Goal: Task Accomplishment & Management: Manage account settings

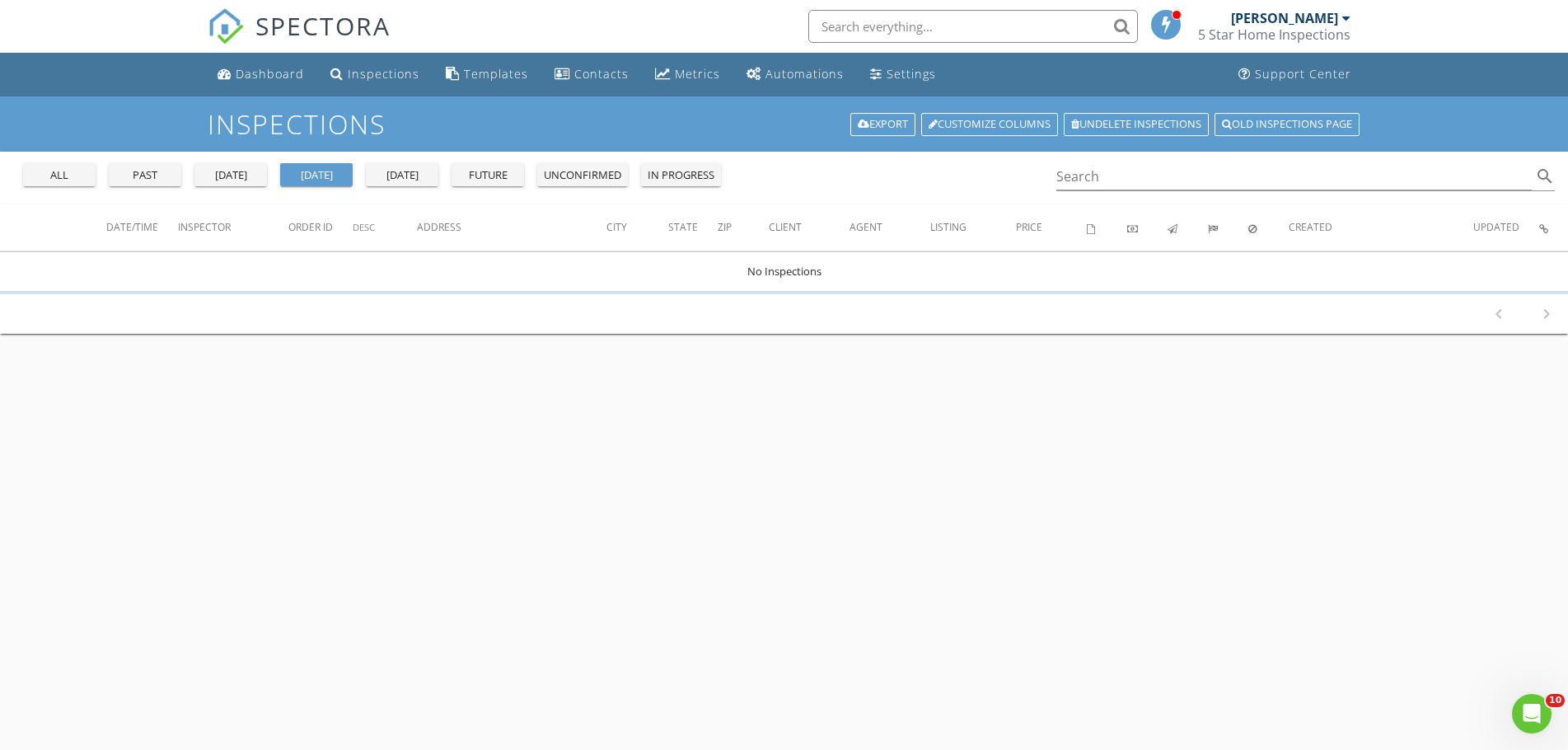
click at [252, 175] on div "yesterday" at bounding box center [231, 175] width 59 height 17
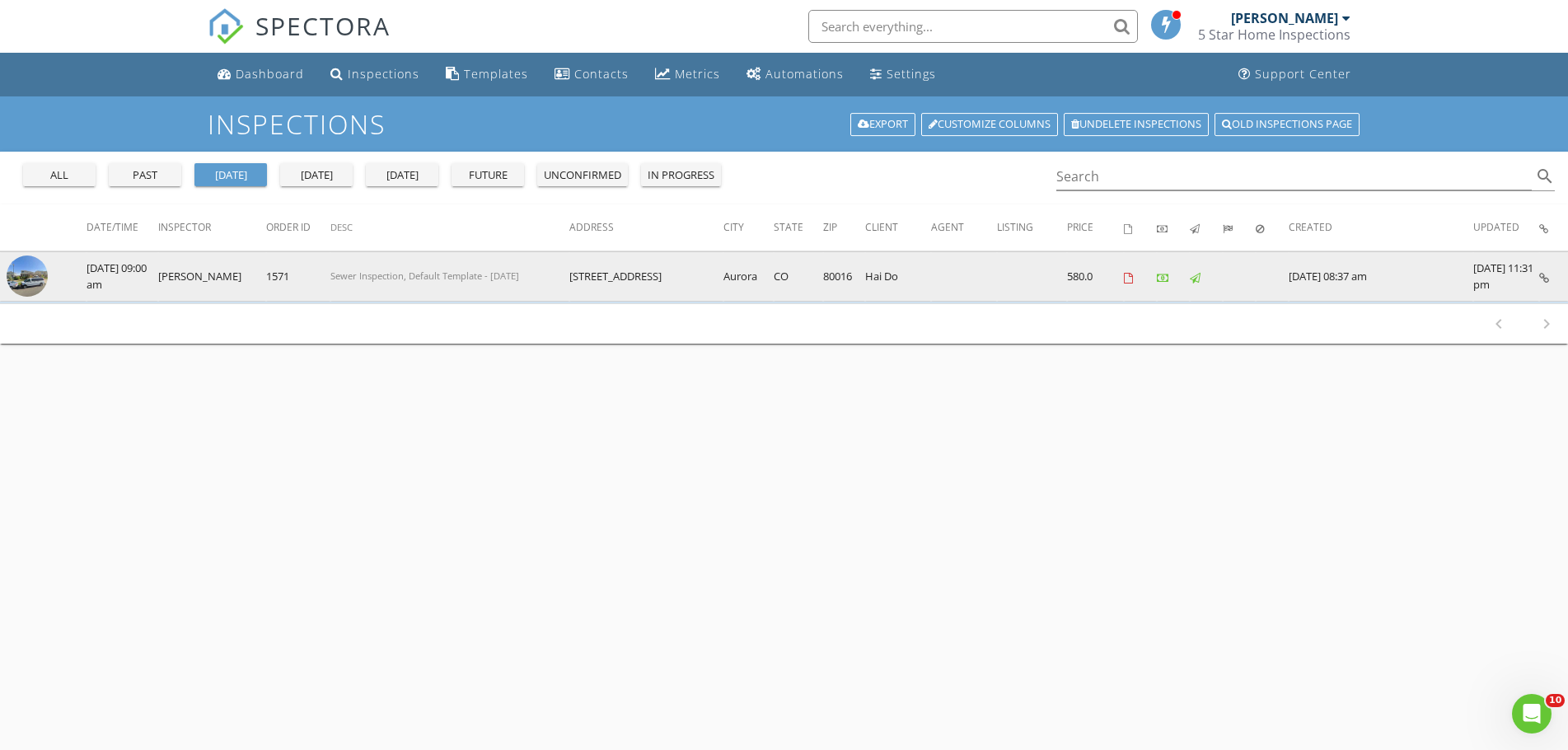
click at [29, 286] on img at bounding box center [27, 276] width 41 height 41
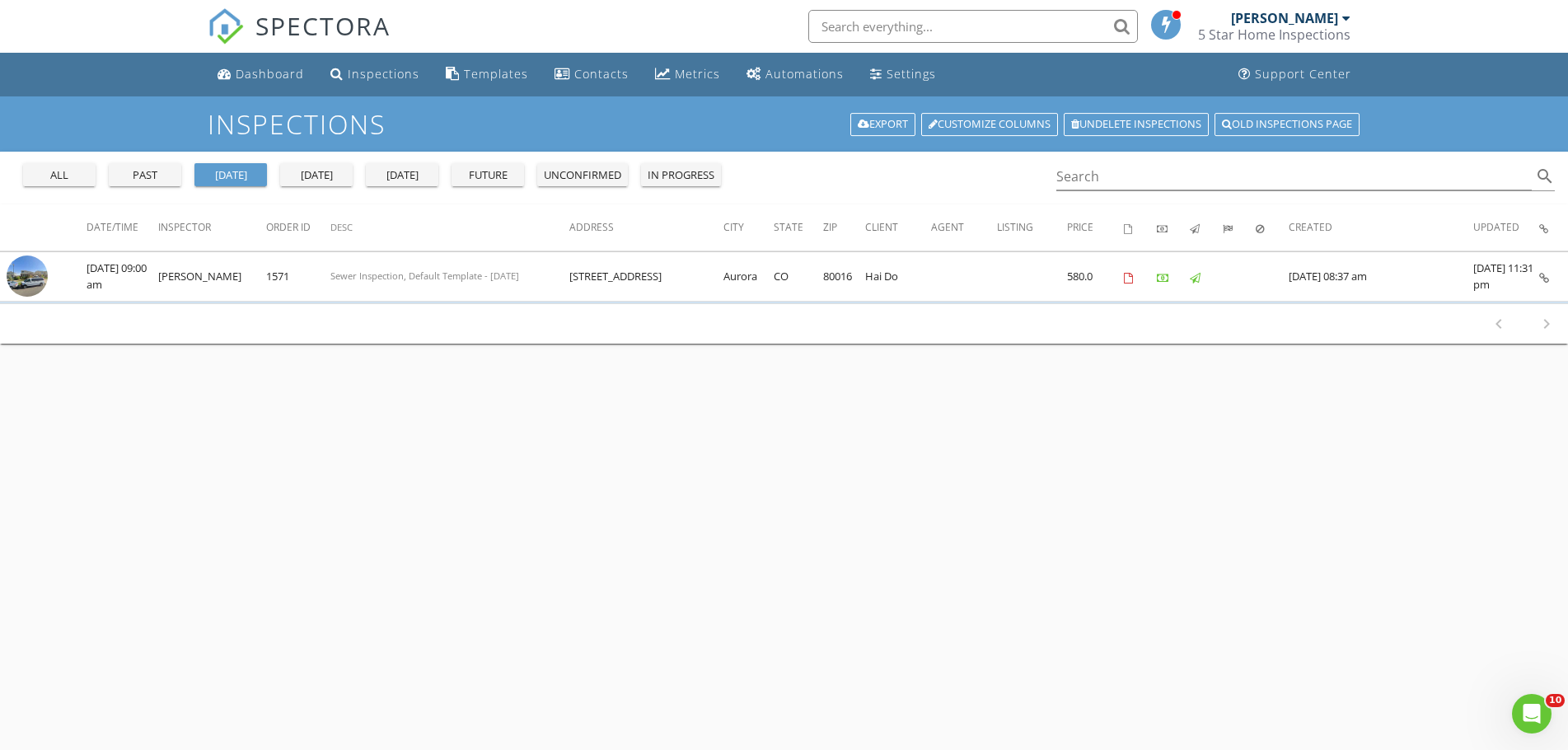
click at [47, 174] on div "all" at bounding box center [59, 175] width 59 height 17
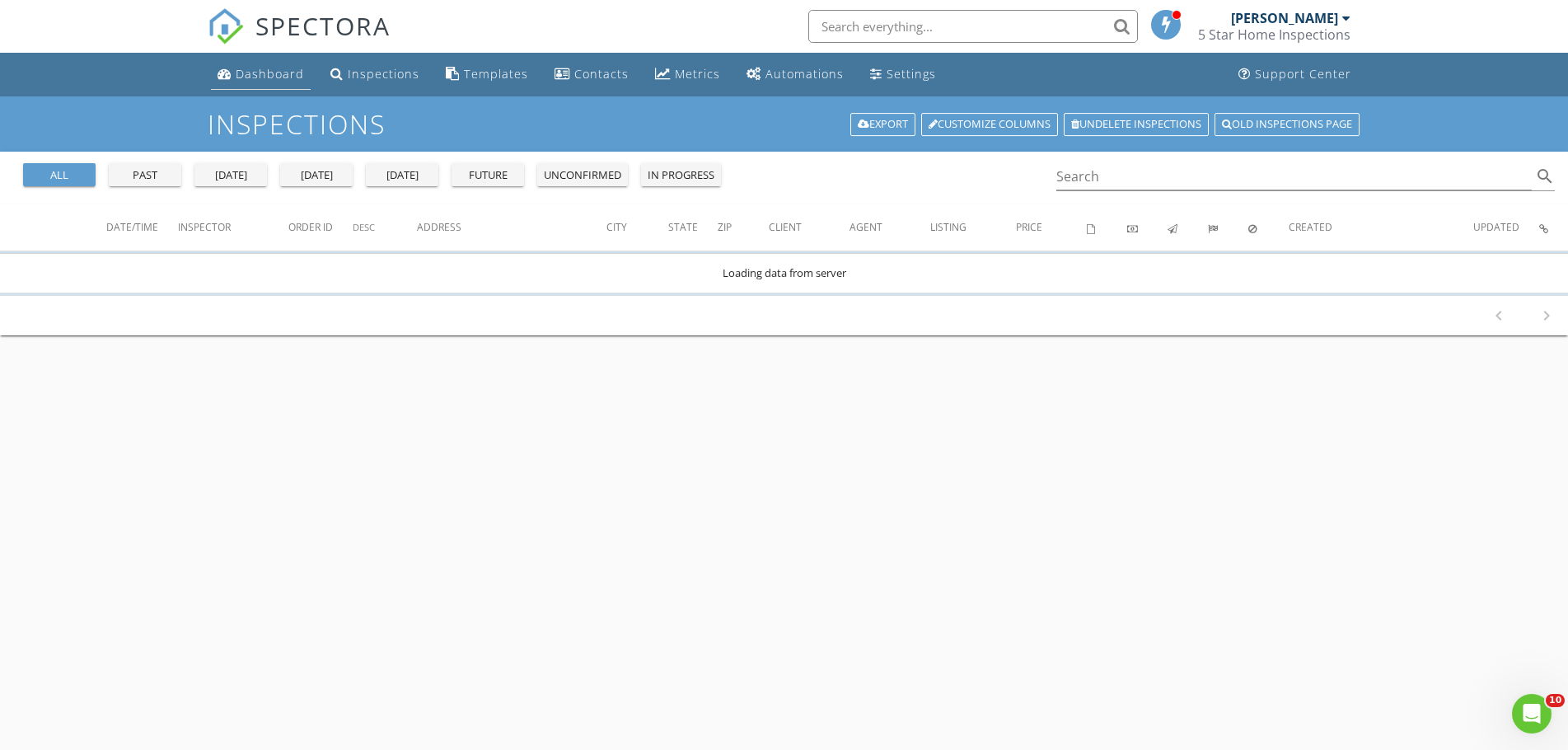
click at [257, 73] on div "Dashboard" at bounding box center [270, 74] width 69 height 16
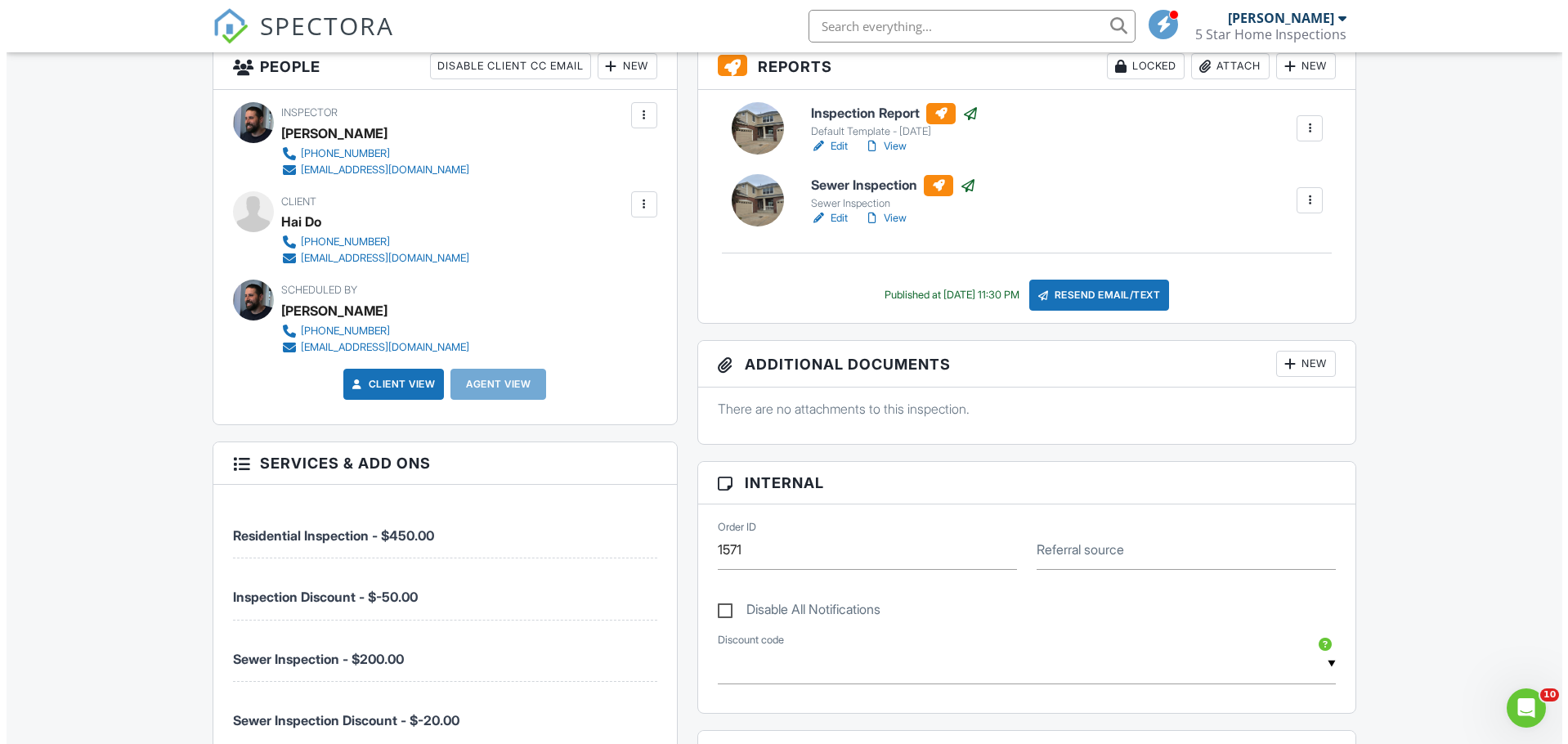
scroll to position [380, 0]
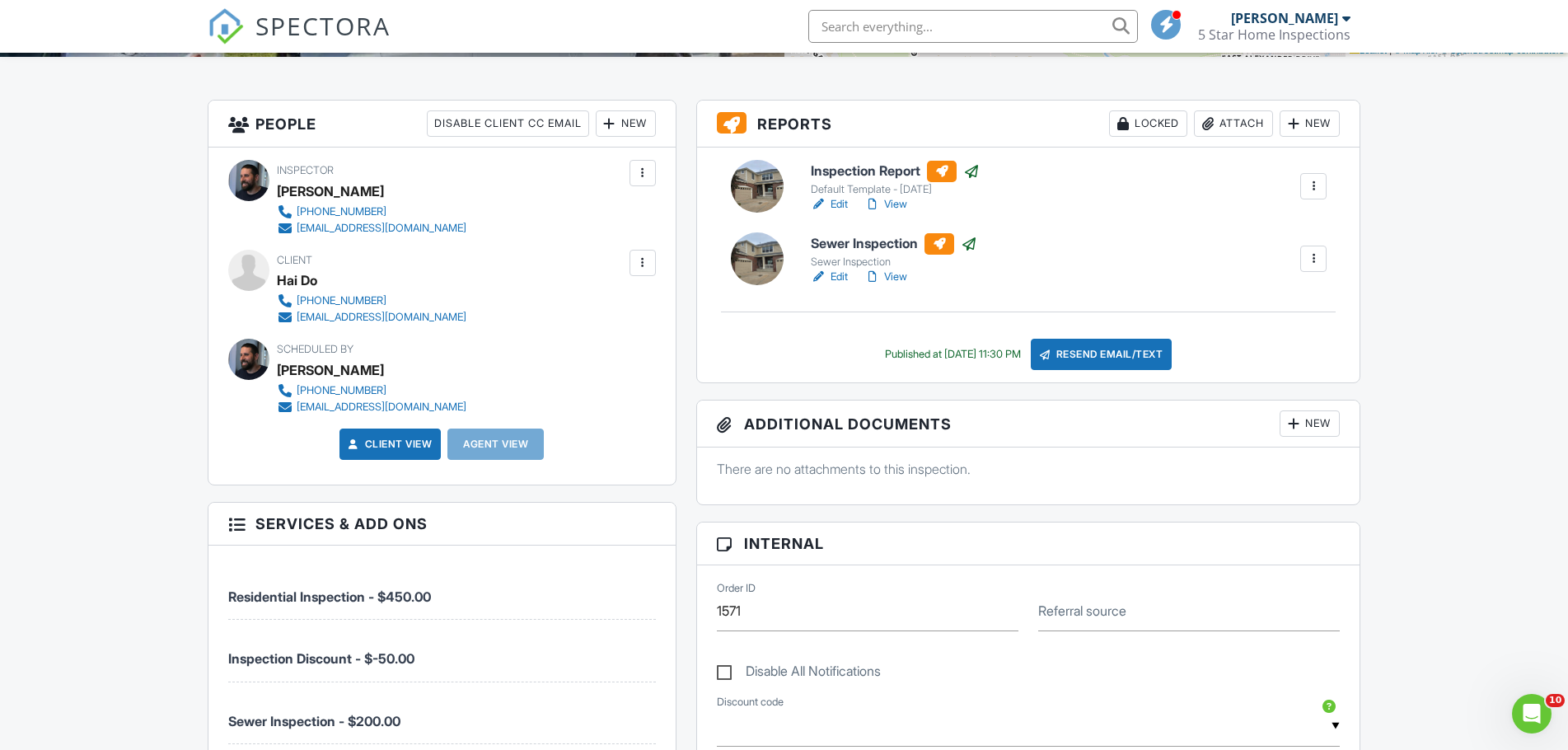
click at [629, 130] on div "New" at bounding box center [625, 123] width 60 height 27
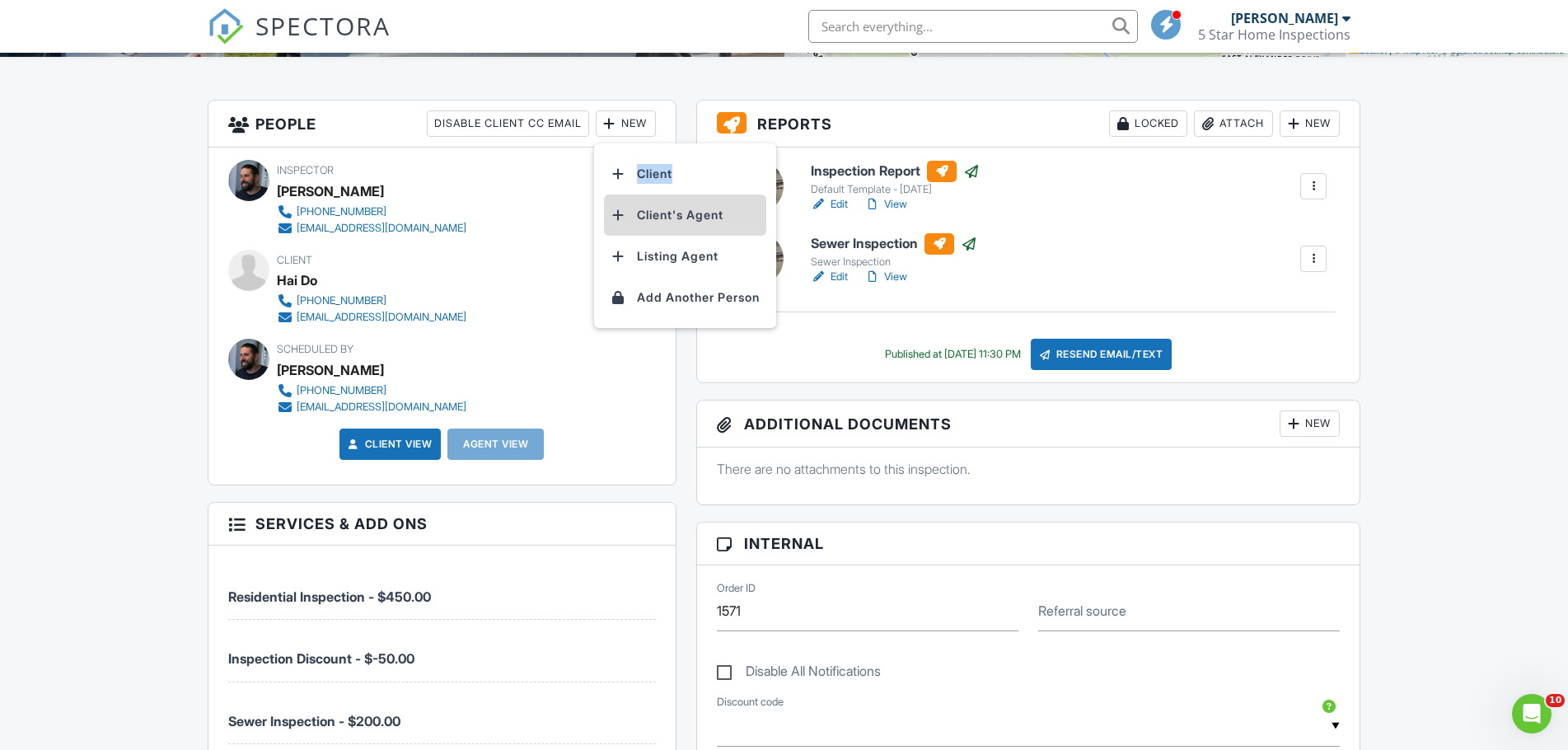
drag, startPoint x: 631, startPoint y: 163, endPoint x: 636, endPoint y: 213, distance: 50.2
click at [636, 213] on ul "Client Client's Agent Listing Agent Add Another Person" at bounding box center [685, 236] width 183 height 185
click at [636, 213] on li "Client's Agent" at bounding box center [684, 215] width 162 height 41
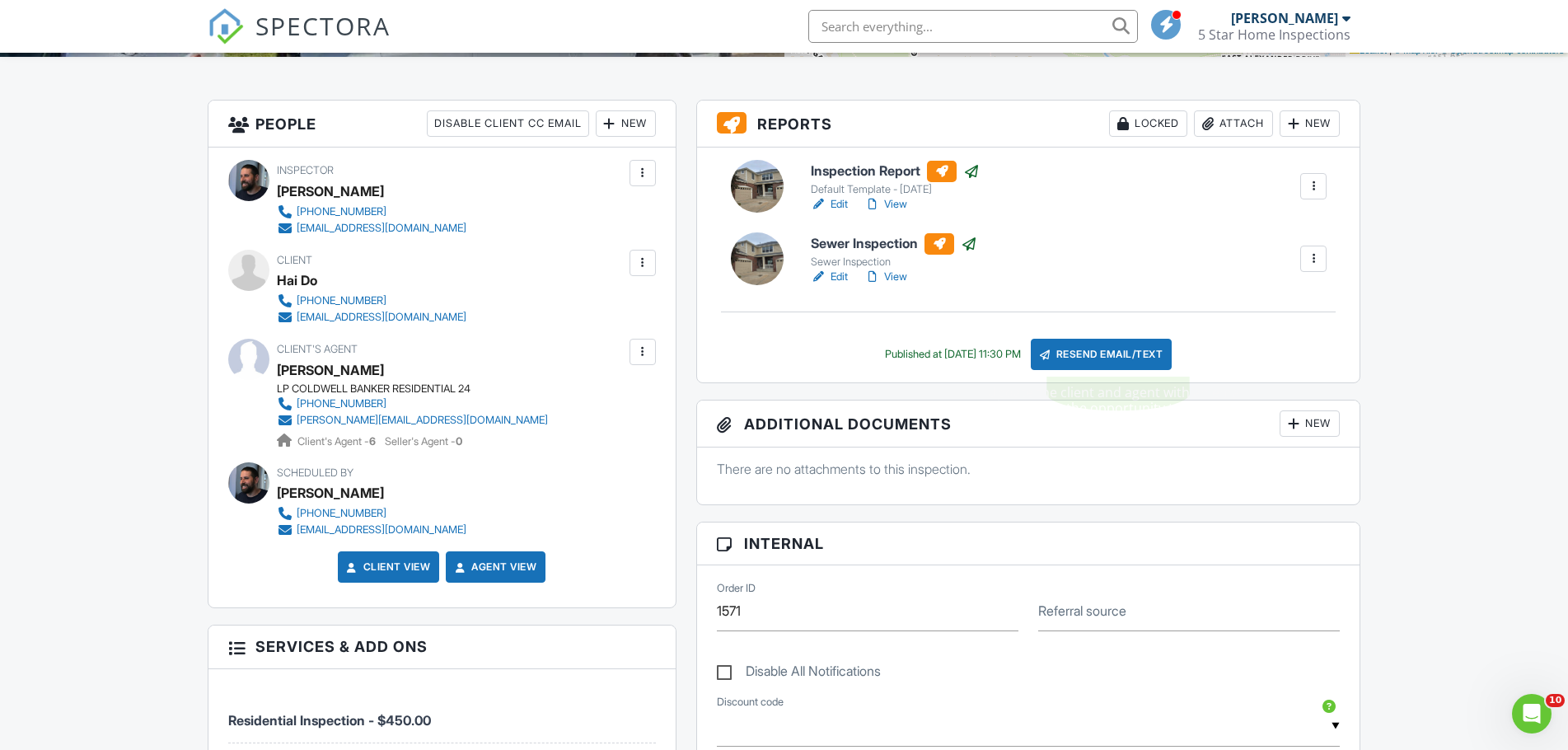
click at [1126, 368] on div "Resend Email/Text" at bounding box center [1101, 354] width 141 height 31
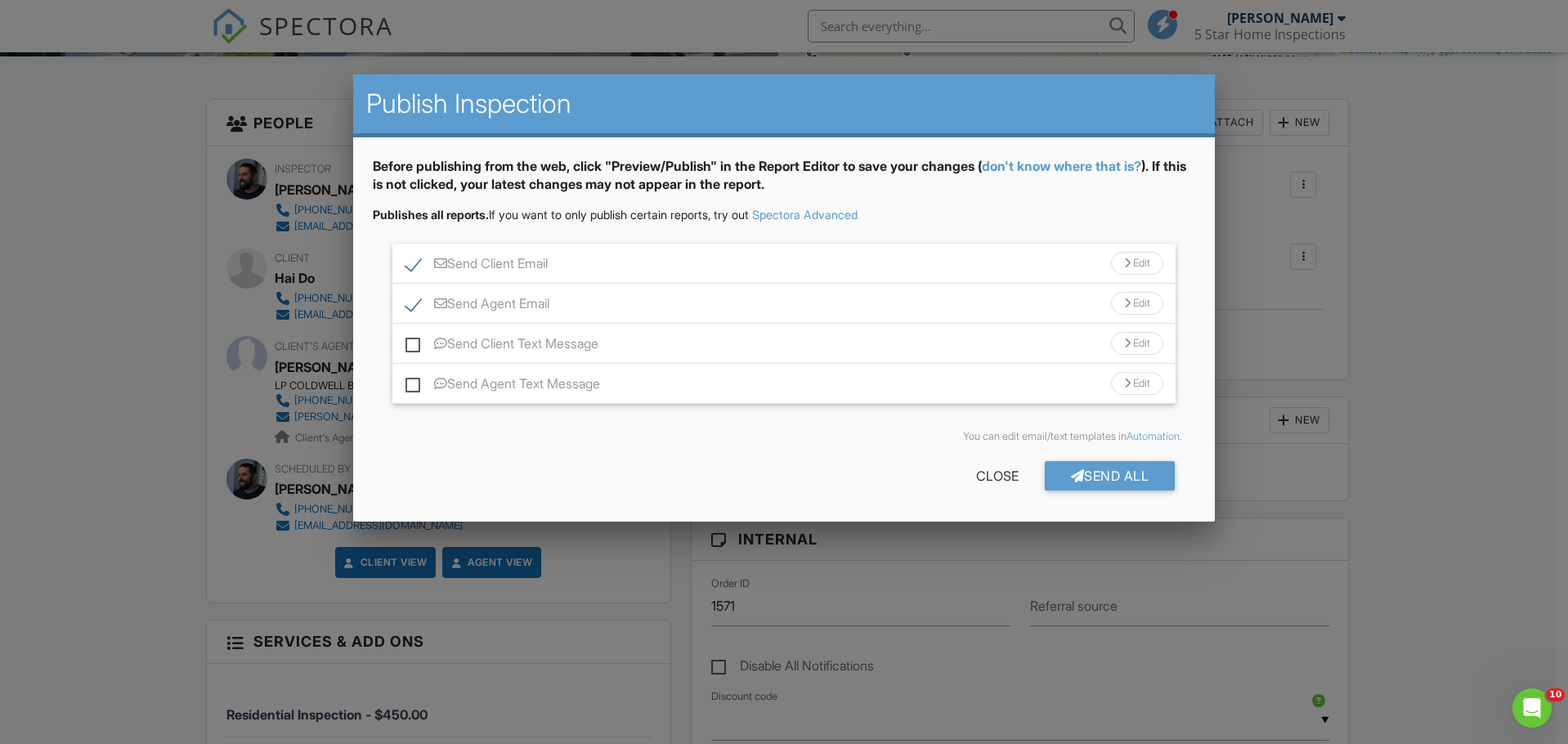
click at [410, 267] on label "Send Client Email" at bounding box center [476, 266] width 142 height 20
checkbox input "false"
click at [1094, 473] on div "Send All" at bounding box center [1110, 475] width 131 height 29
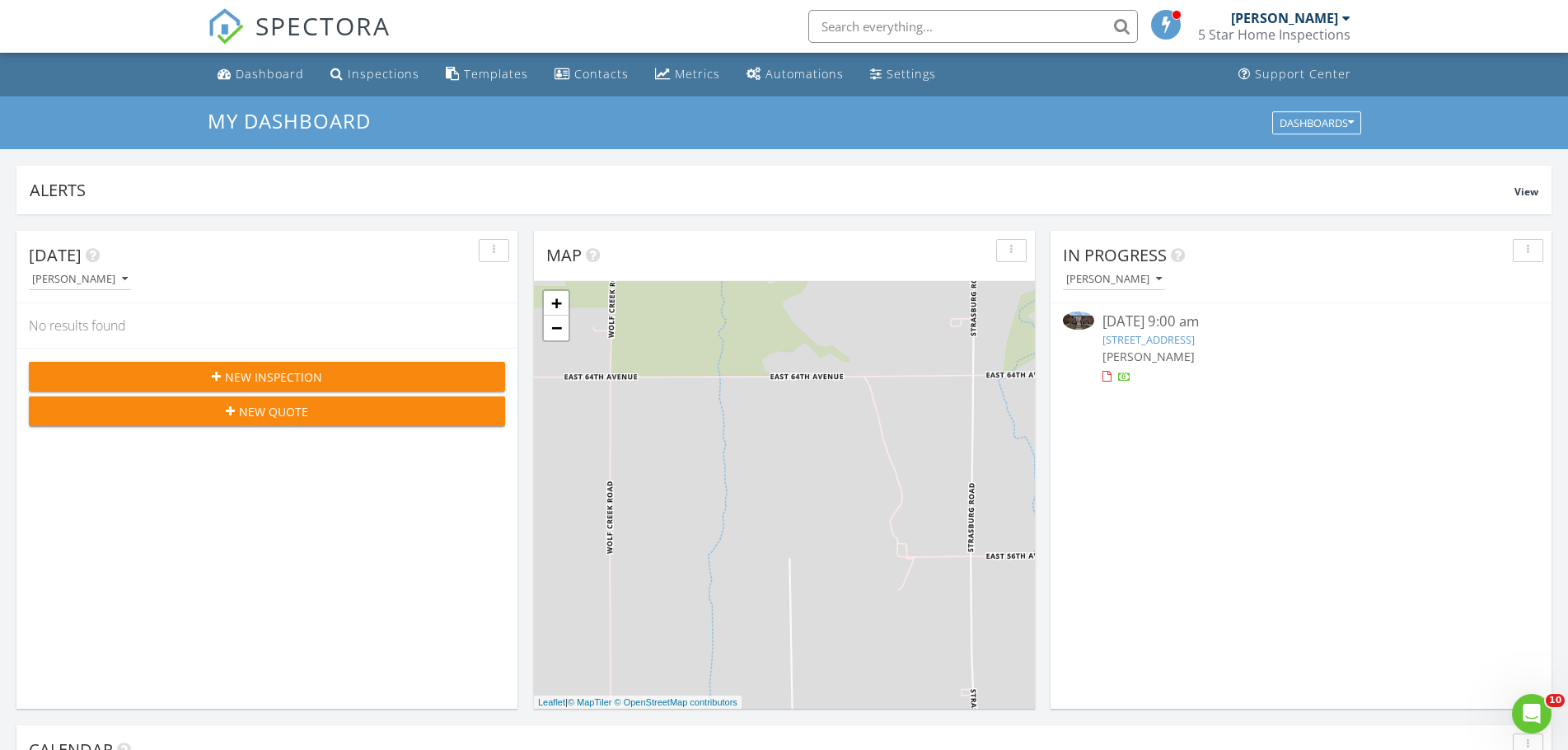
click at [1194, 334] on link "5365 W 3rd Pl, Lakewood, CO 80226" at bounding box center [1148, 339] width 92 height 15
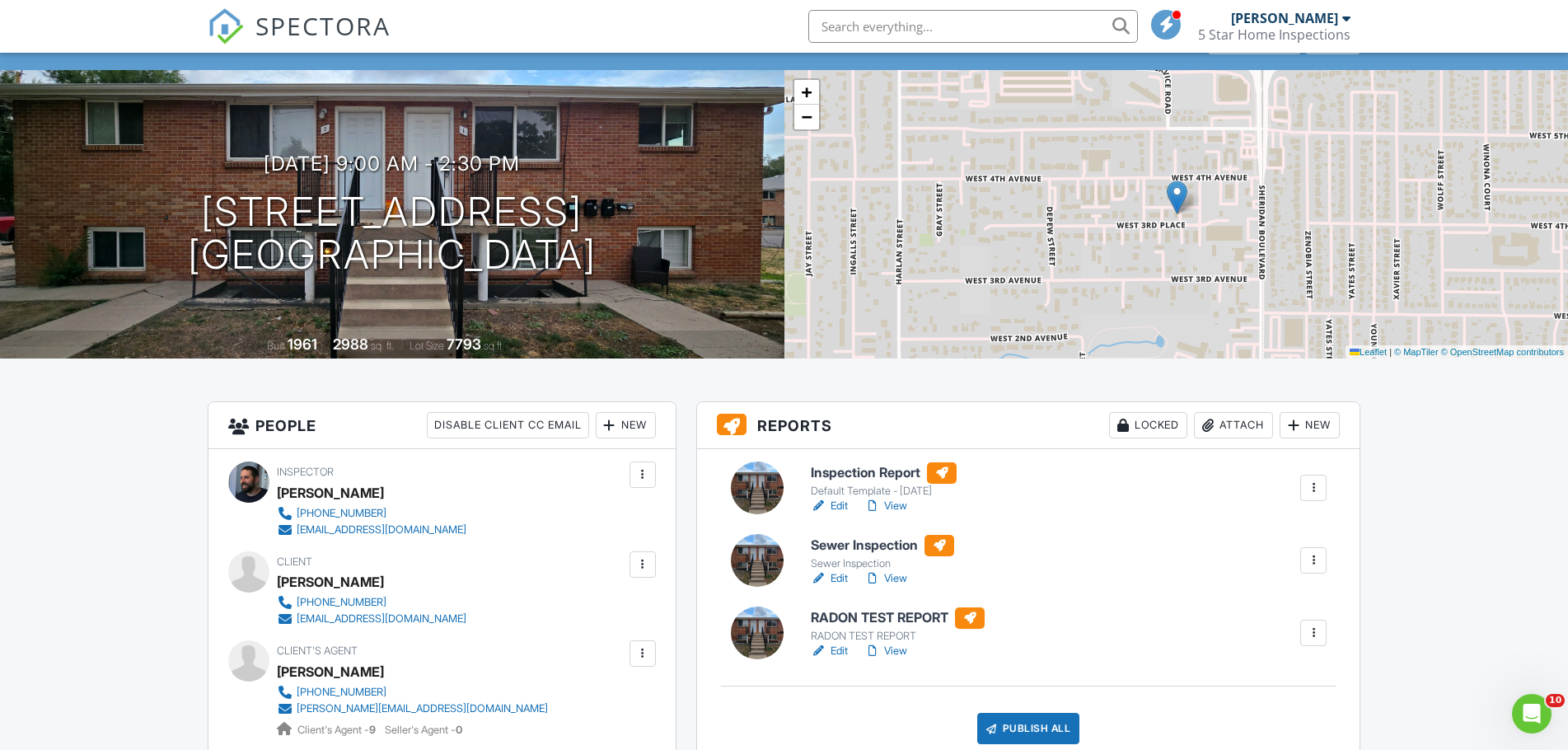
scroll to position [82, 0]
click at [836, 506] on link "Edit" at bounding box center [829, 505] width 37 height 17
